Goal: Navigation & Orientation: Find specific page/section

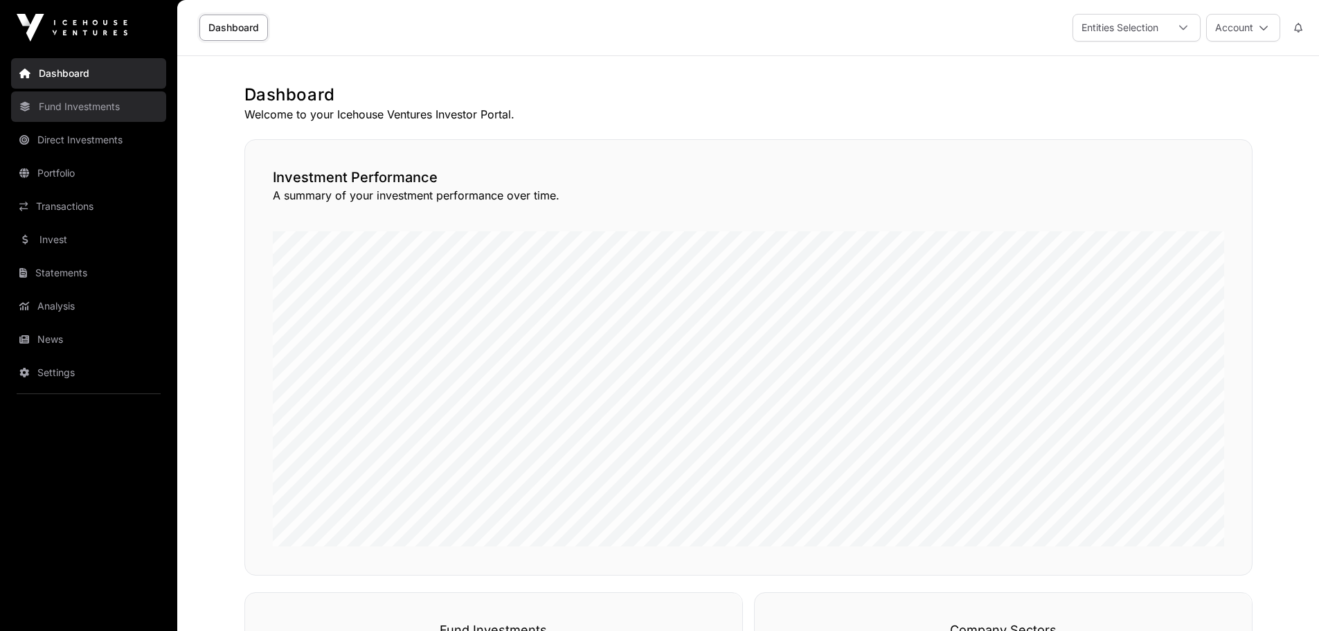
click at [73, 106] on link "Fund Investments" at bounding box center [88, 106] width 155 height 30
click at [79, 109] on link "Fund Investments" at bounding box center [88, 106] width 155 height 30
click at [87, 112] on link "Fund Investments" at bounding box center [88, 106] width 155 height 30
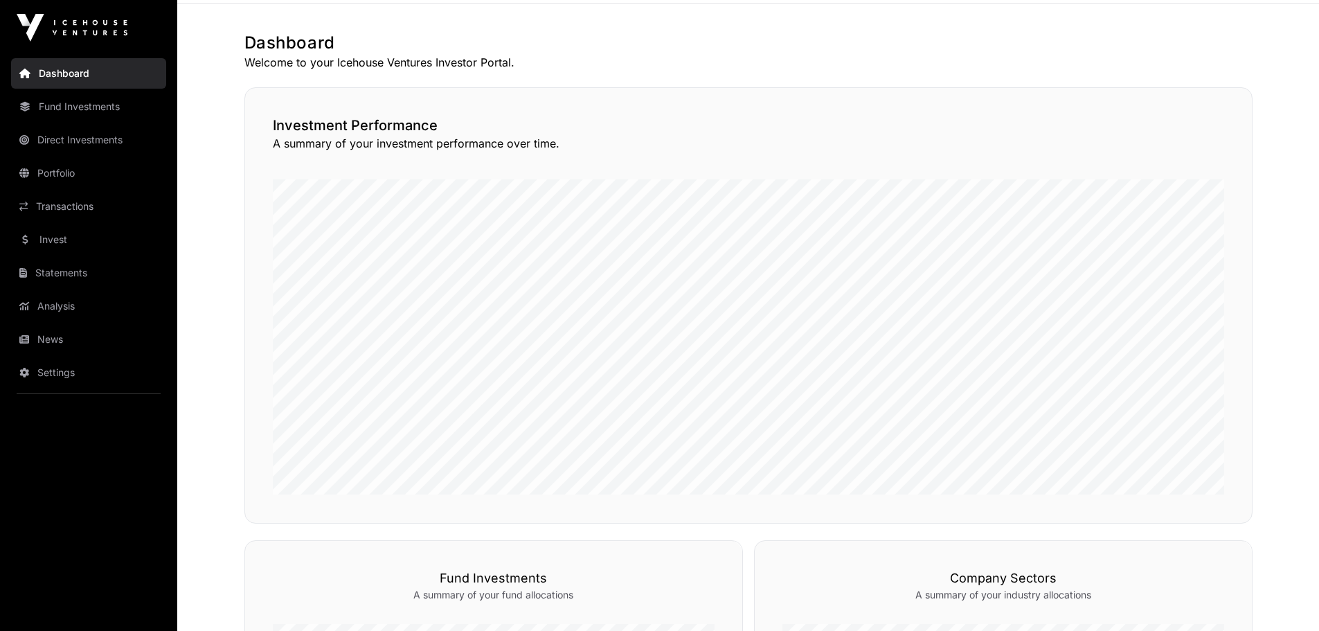
scroll to position [51, 0]
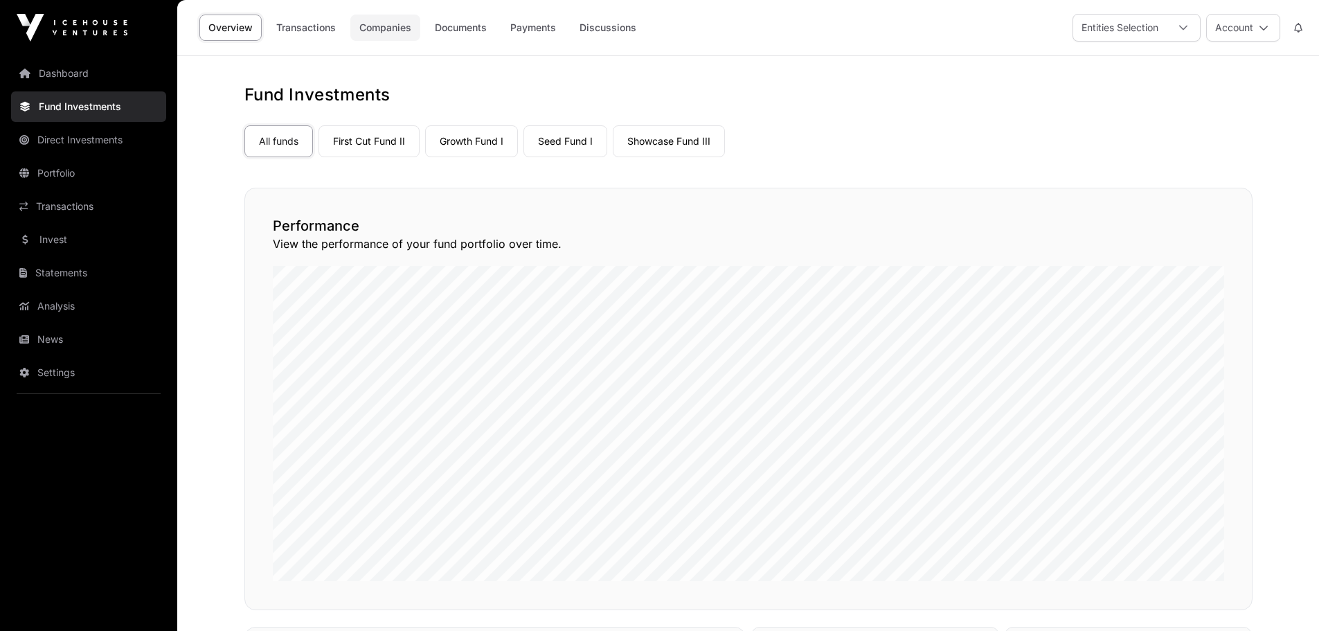
click at [382, 28] on link "Companies" at bounding box center [385, 28] width 70 height 26
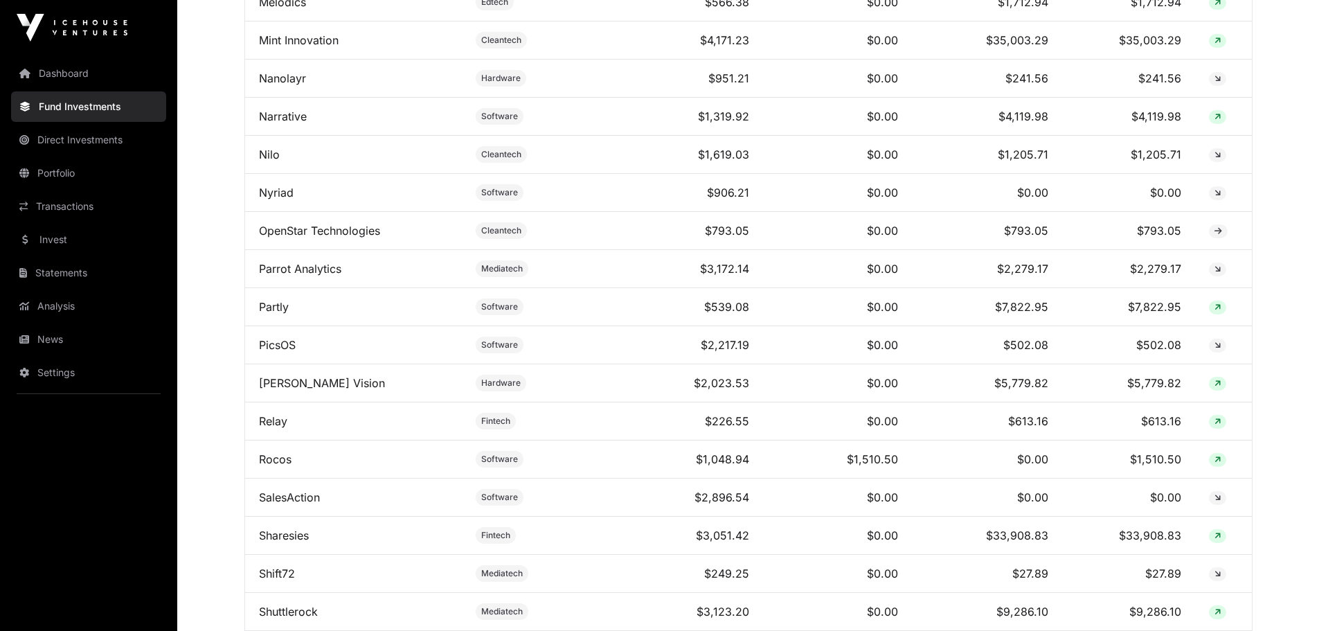
scroll to position [2146, 0]
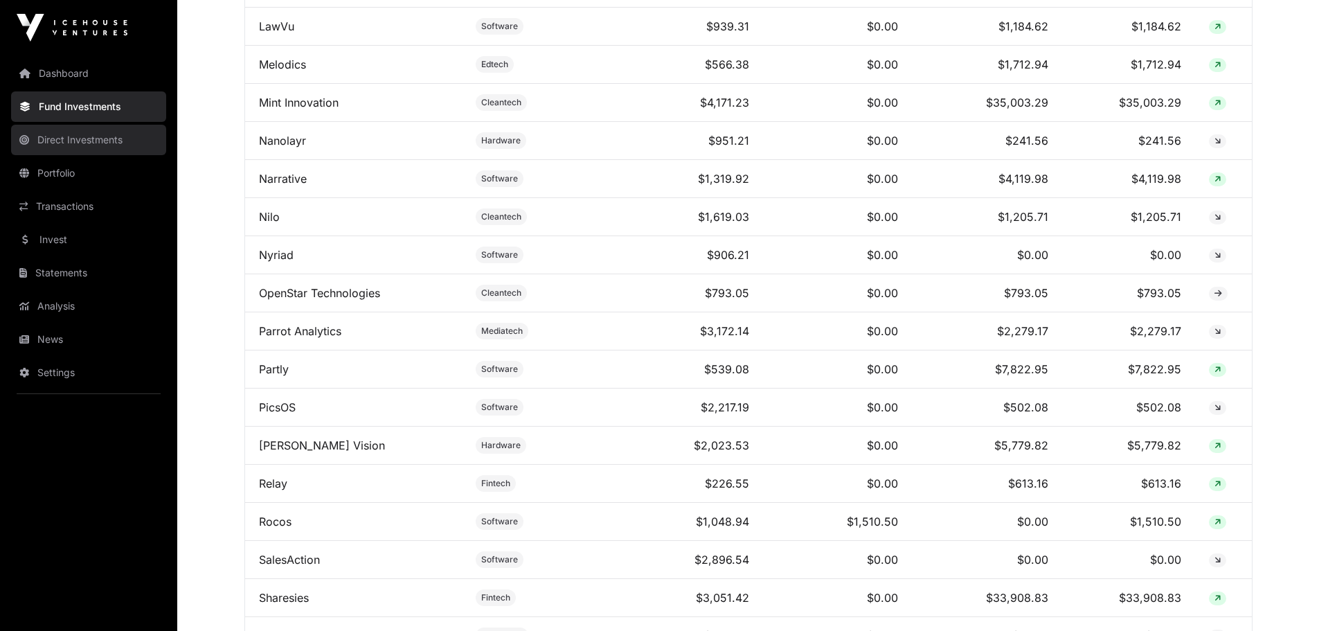
click at [71, 141] on link "Direct Investments" at bounding box center [88, 140] width 155 height 30
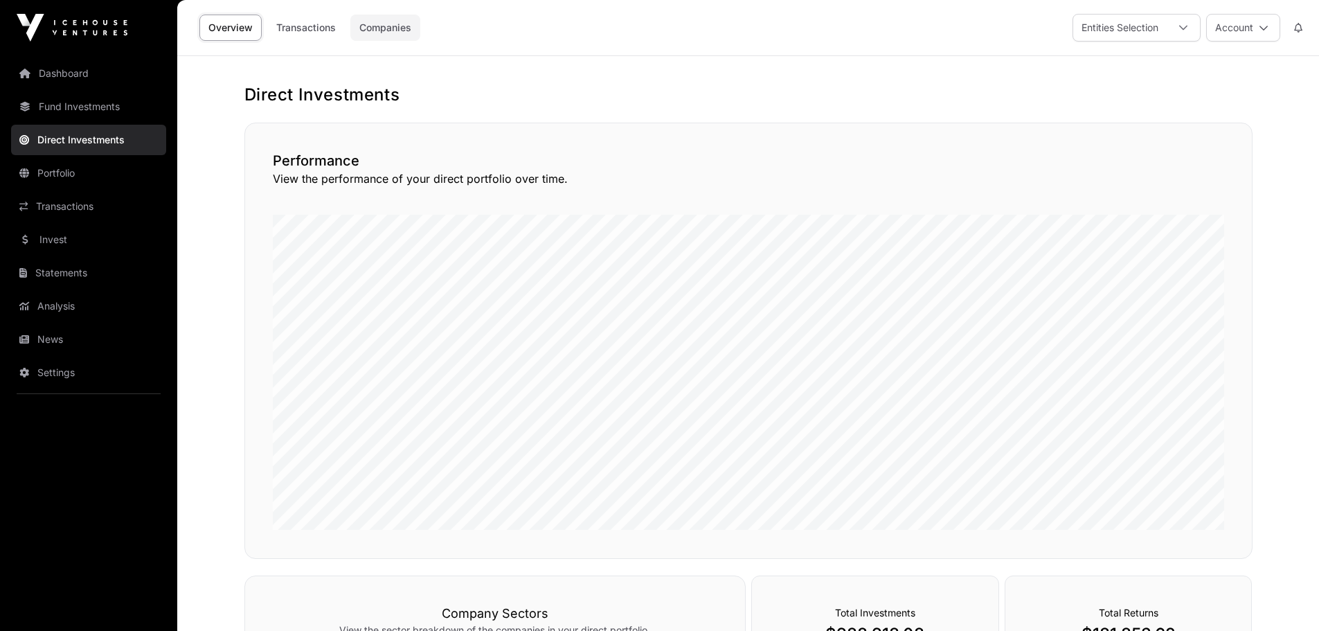
click at [374, 26] on link "Companies" at bounding box center [385, 28] width 70 height 26
